Goal: Information Seeking & Learning: Learn about a topic

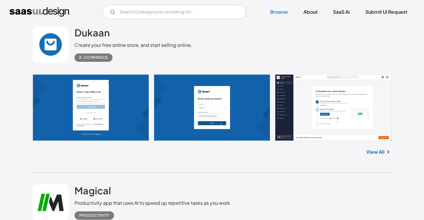
scroll to position [2907, 0]
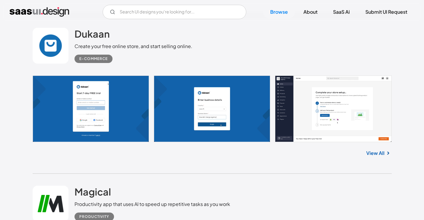
click at [379, 151] on div "View All" at bounding box center [212, 152] width 359 height 20
click at [380, 153] on link "View All" at bounding box center [375, 153] width 18 height 7
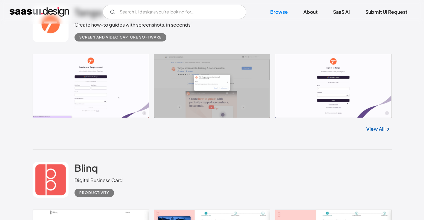
scroll to position [3243, 0]
click at [374, 133] on link "View All" at bounding box center [375, 129] width 18 height 7
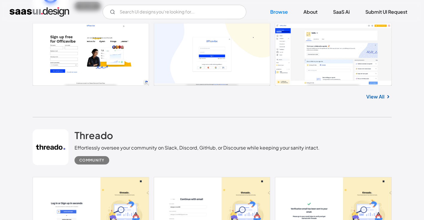
scroll to position [5762, 0]
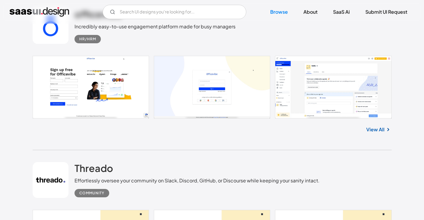
drag, startPoint x: 379, startPoint y: 138, endPoint x: 376, endPoint y: 134, distance: 5.3
click at [379, 133] on link "View All" at bounding box center [375, 129] width 18 height 7
click at [375, 133] on link "View All" at bounding box center [375, 129] width 18 height 7
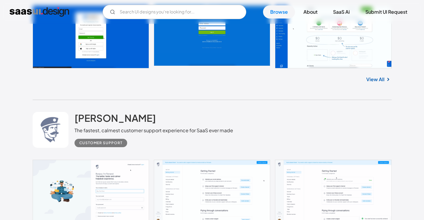
scroll to position [6915, 0]
click at [369, 83] on link "View All" at bounding box center [375, 79] width 18 height 7
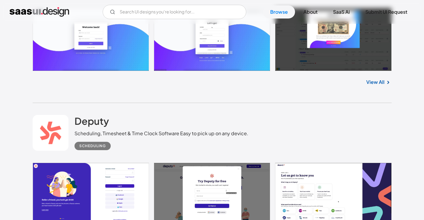
scroll to position [8502, 0]
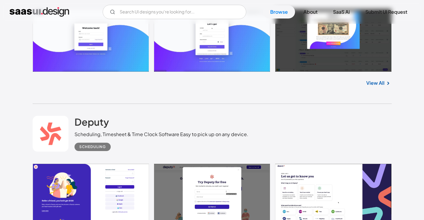
click at [372, 87] on link "View All" at bounding box center [375, 83] width 18 height 7
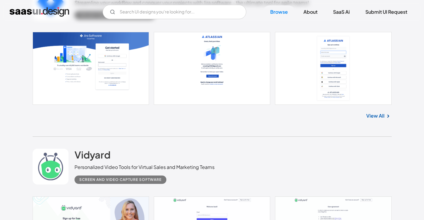
scroll to position [11950, 0]
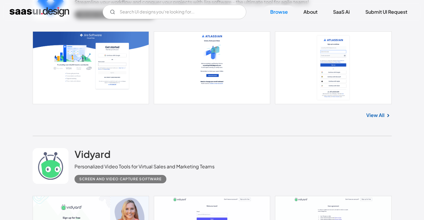
click at [382, 119] on link "View All" at bounding box center [375, 115] width 18 height 7
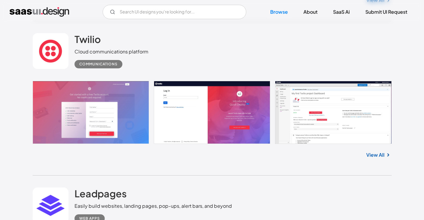
scroll to position [12233, 0]
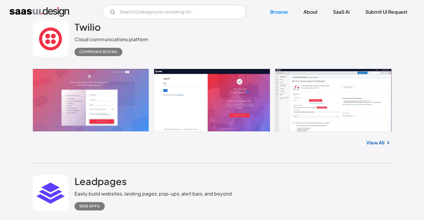
click at [380, 146] on link "View All" at bounding box center [375, 142] width 18 height 7
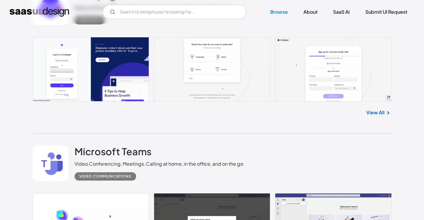
scroll to position [12423, 0]
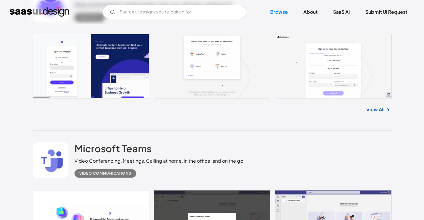
click at [371, 113] on link "View All" at bounding box center [375, 109] width 18 height 7
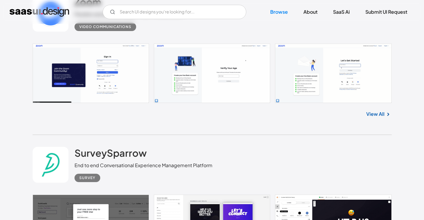
scroll to position [14311, 0]
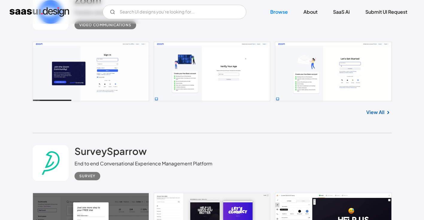
click at [381, 116] on link "View All" at bounding box center [375, 112] width 18 height 7
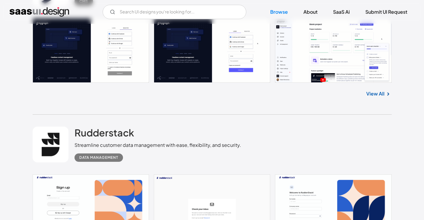
scroll to position [15728, 0]
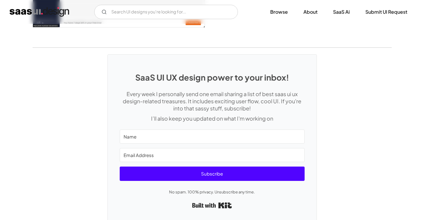
scroll to position [1206, 0]
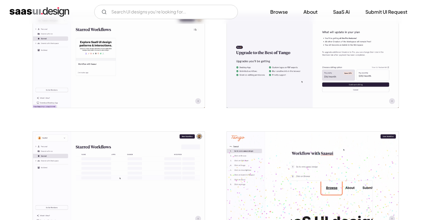
scroll to position [862, 0]
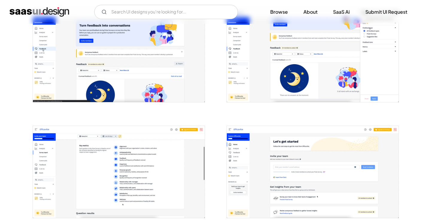
scroll to position [713, 0]
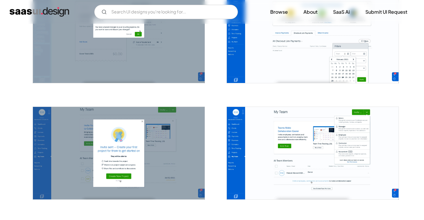
scroll to position [1072, 0]
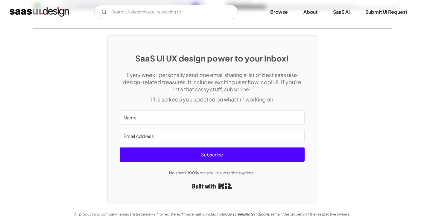
scroll to position [1395, 0]
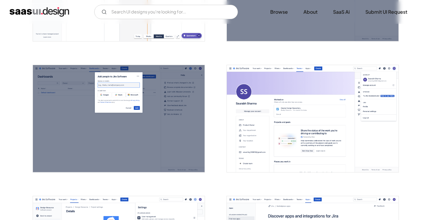
scroll to position [1686, 0]
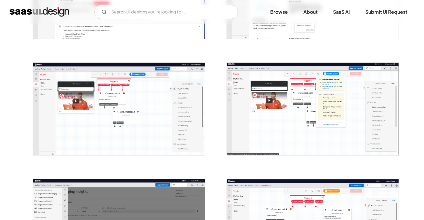
scroll to position [306, 0]
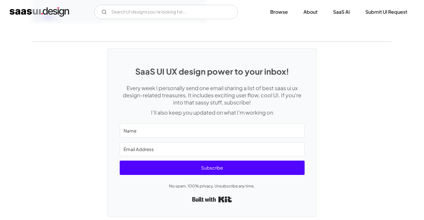
scroll to position [1641, 0]
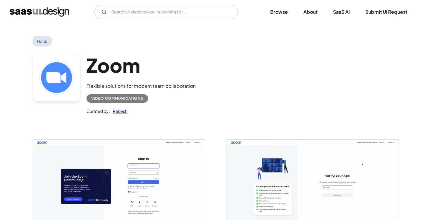
click at [357, 129] on div at bounding box center [308, 180] width 179 height 112
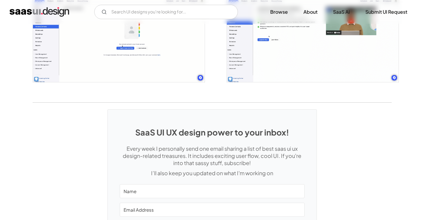
scroll to position [1039, 0]
